Goal: Task Accomplishment & Management: Manage account settings

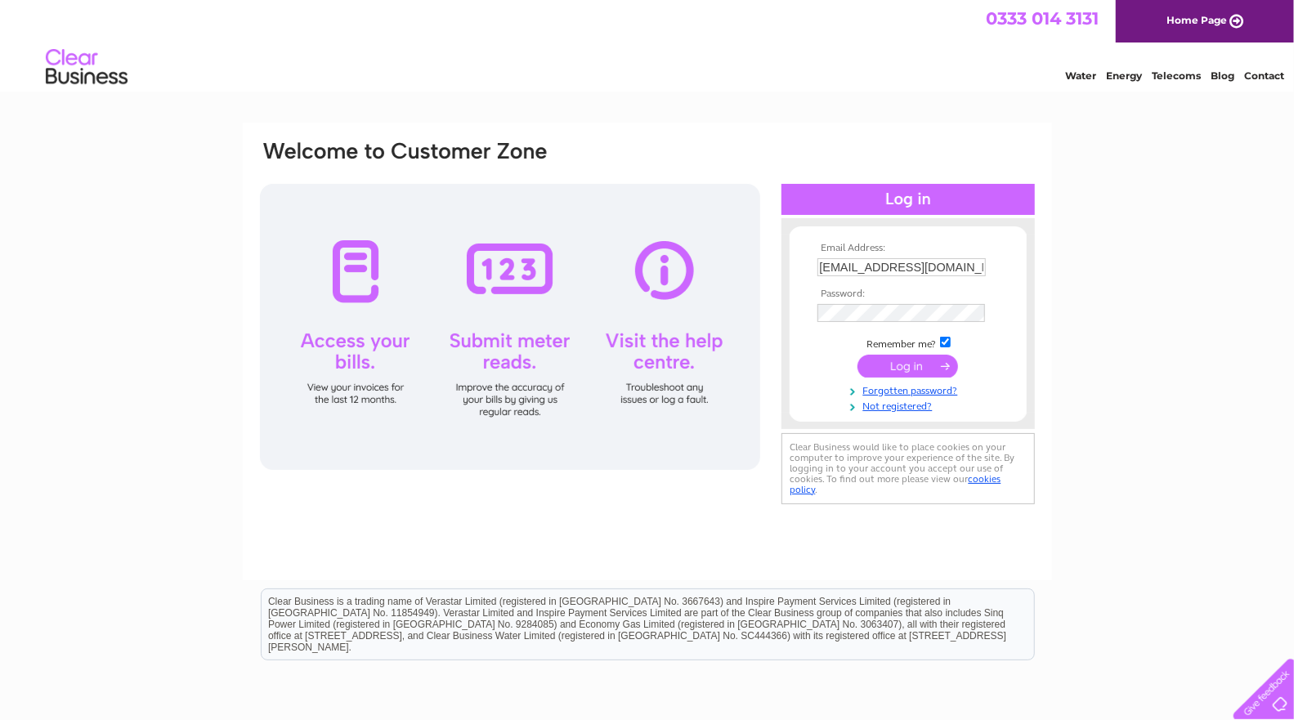
click at [911, 359] on input "submit" at bounding box center [908, 366] width 101 height 23
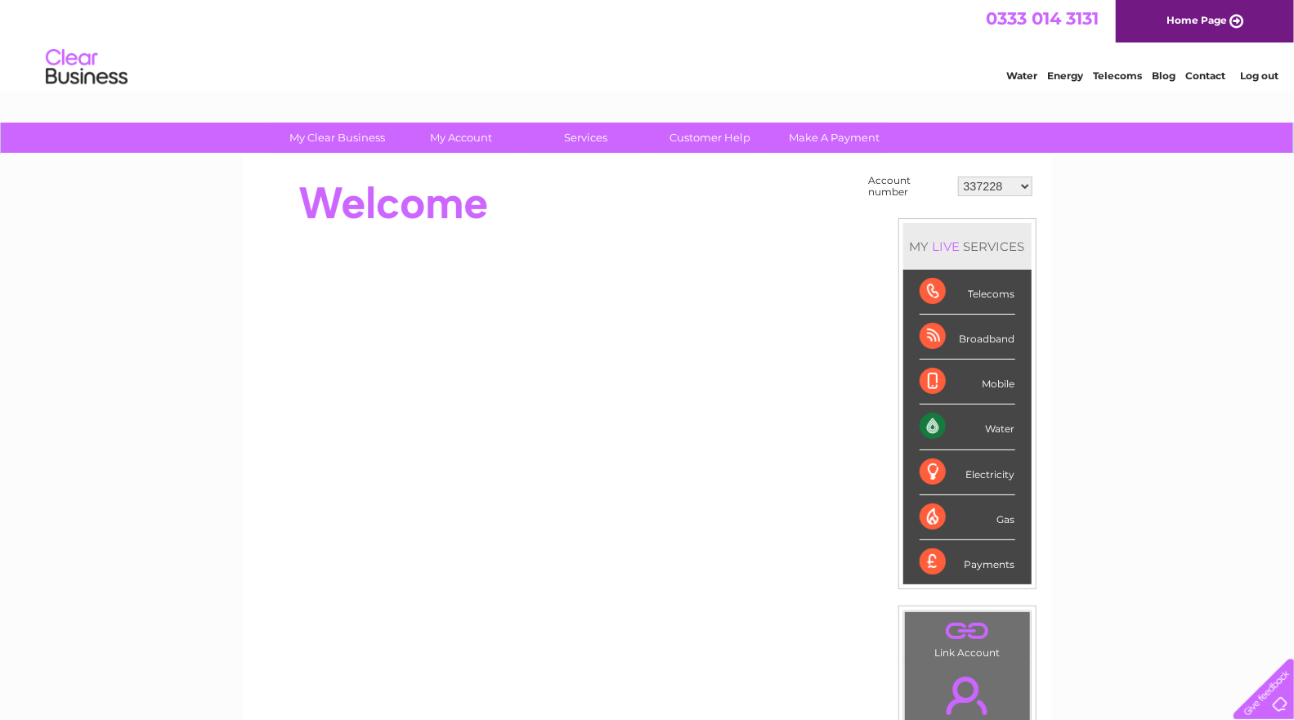
click at [958, 177] on select "337228 382500 439338 442724 442887 444861 444869 445778 447015 452092 452130 45…" at bounding box center [995, 187] width 74 height 20
select select "30290449"
click option "30290449" at bounding box center [0, 0] width 0 height 0
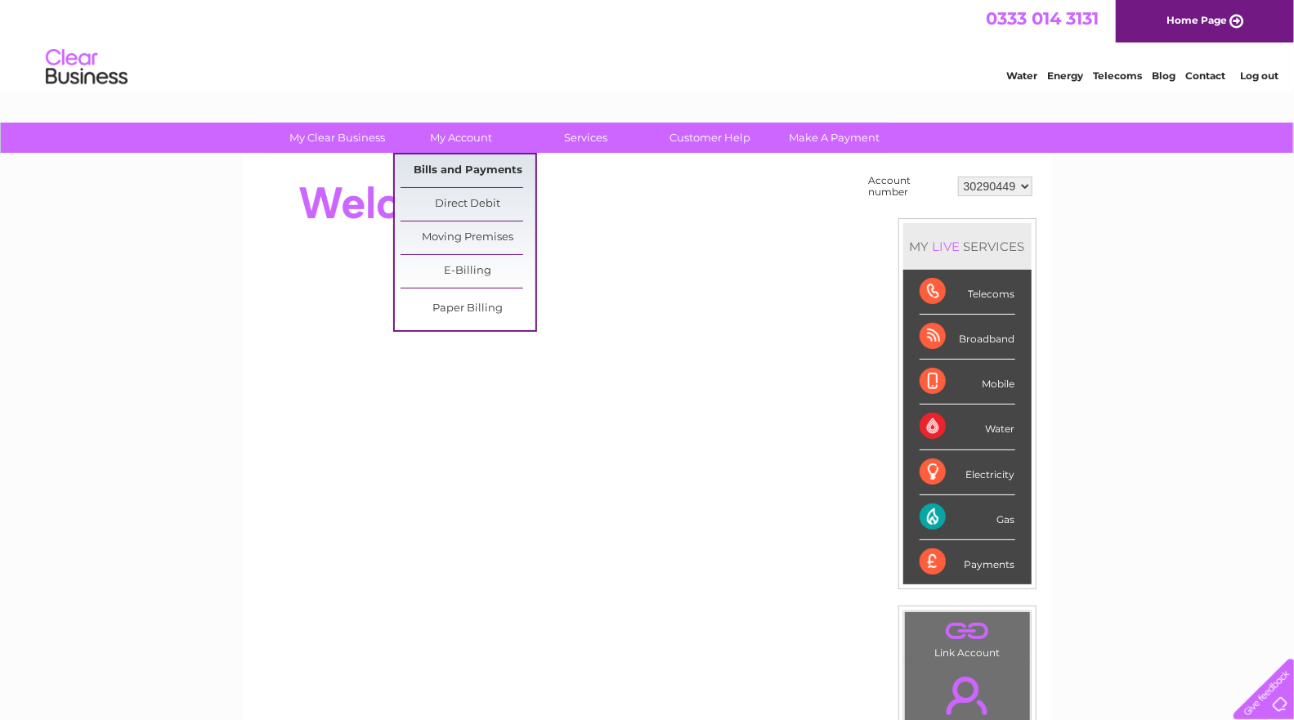
click at [460, 166] on link "Bills and Payments" at bounding box center [468, 171] width 135 height 33
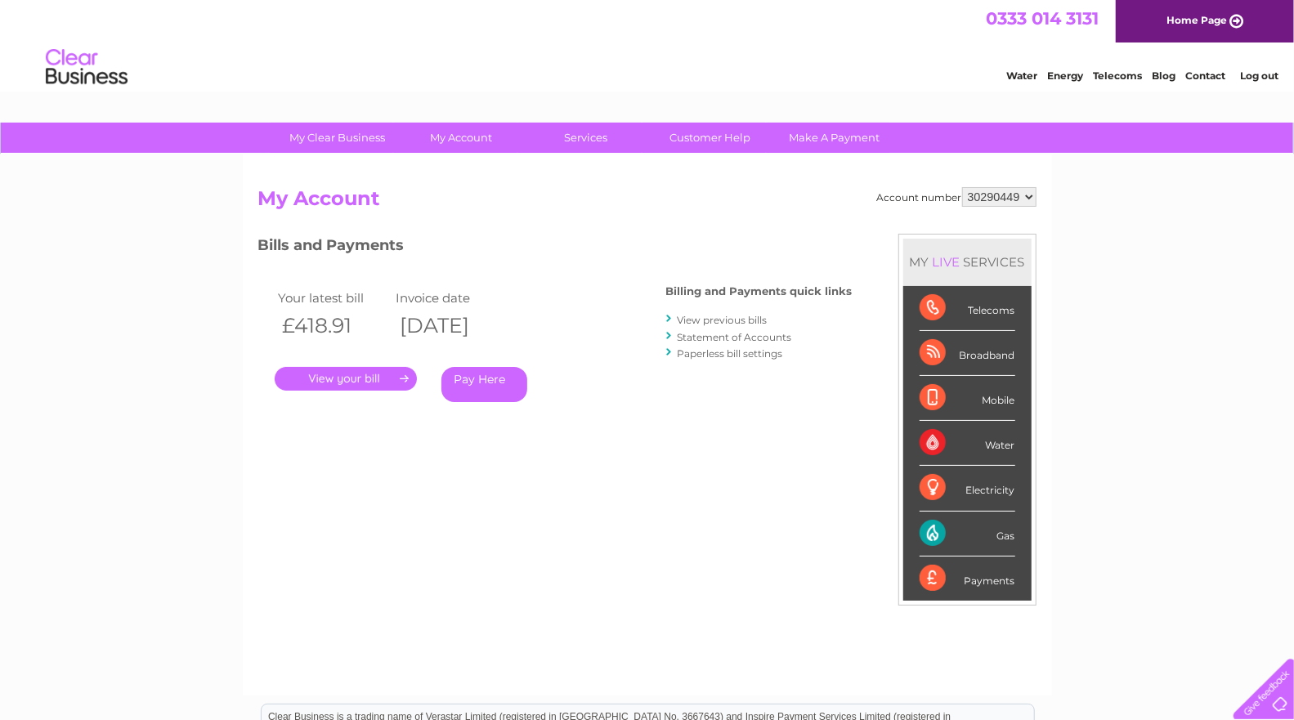
click at [377, 387] on link "." at bounding box center [346, 379] width 142 height 24
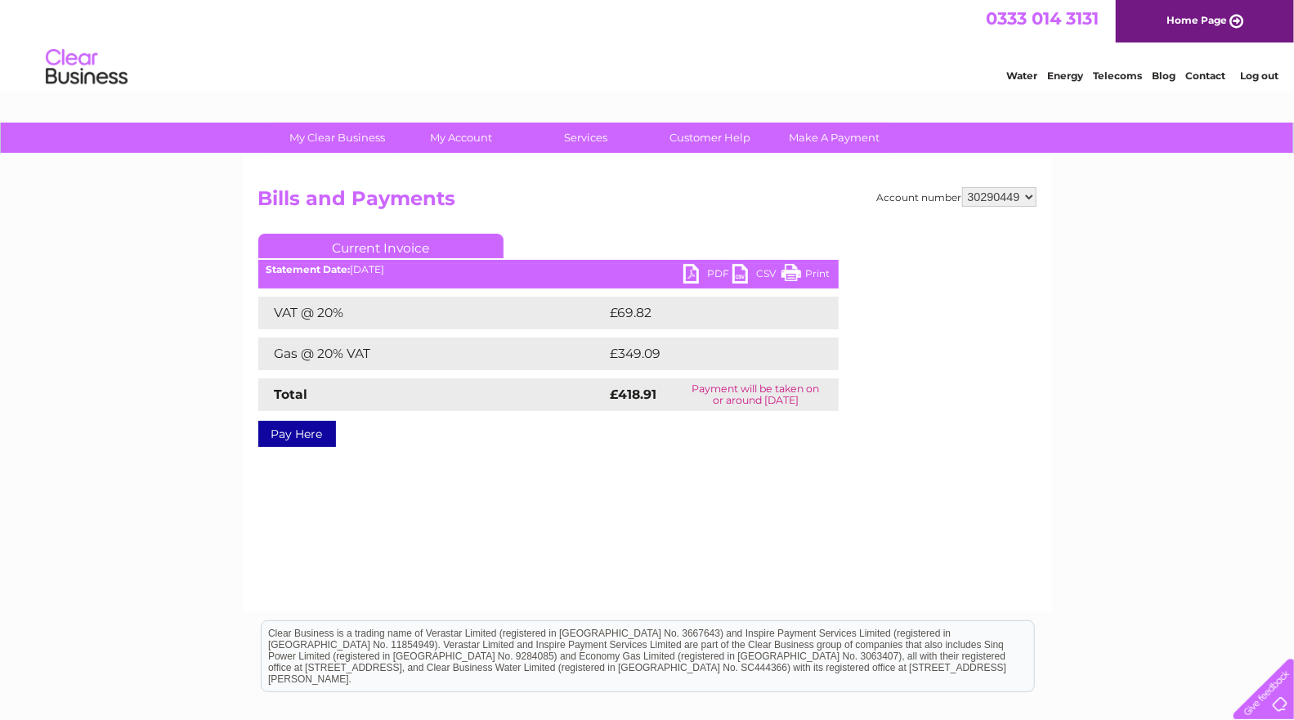
click at [717, 271] on link "PDF" at bounding box center [708, 276] width 49 height 24
